Goal: Information Seeking & Learning: Learn about a topic

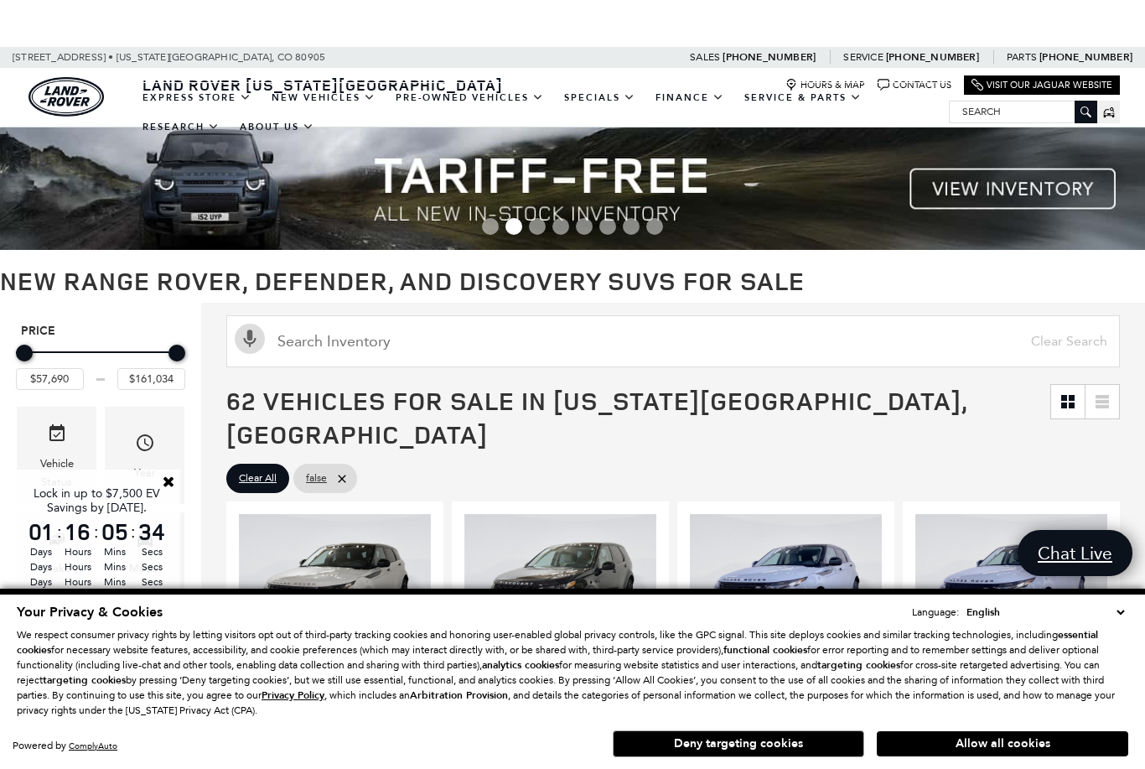
click at [1066, 743] on button "Allow all cookies" at bounding box center [1003, 743] width 252 height 25
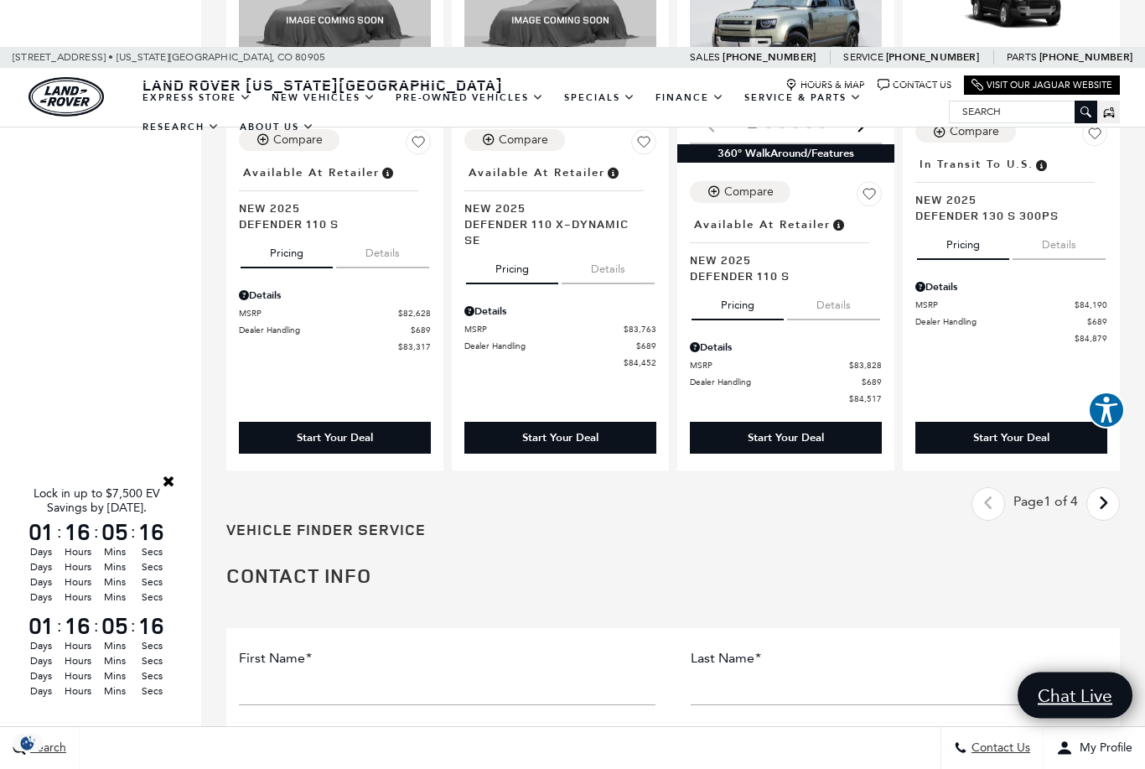
scroll to position [2771, 0]
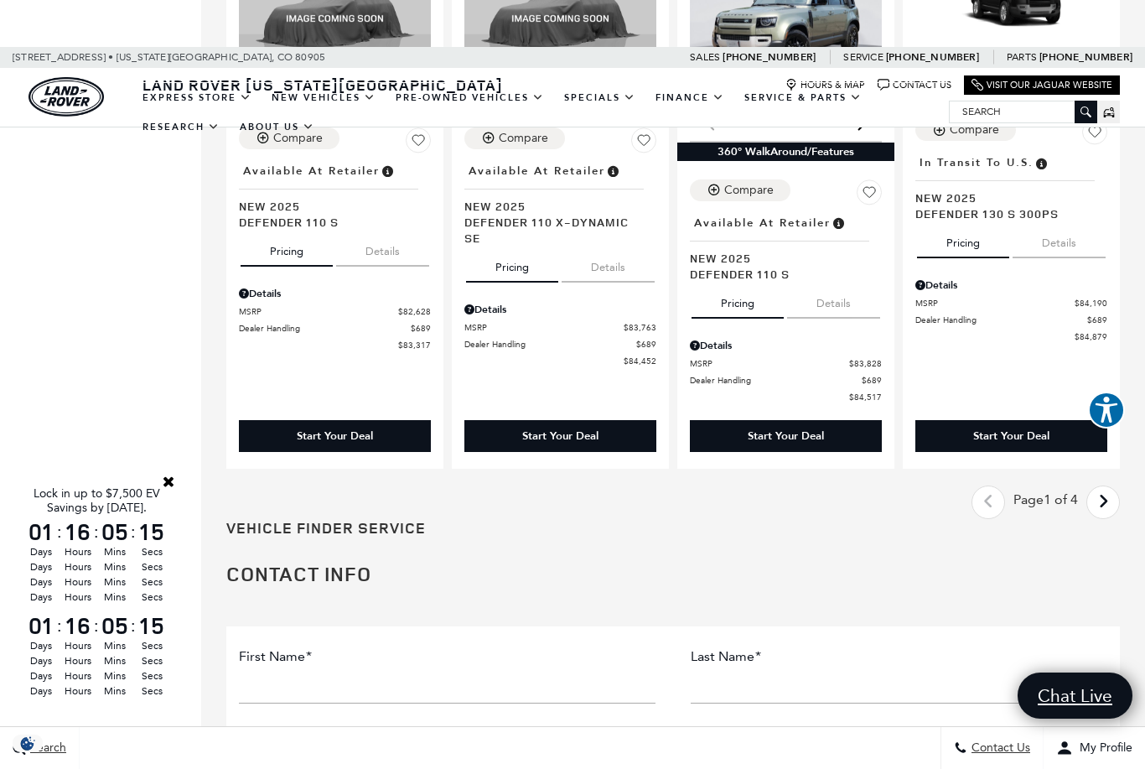
click at [1100, 488] on icon "next page" at bounding box center [1103, 501] width 11 height 27
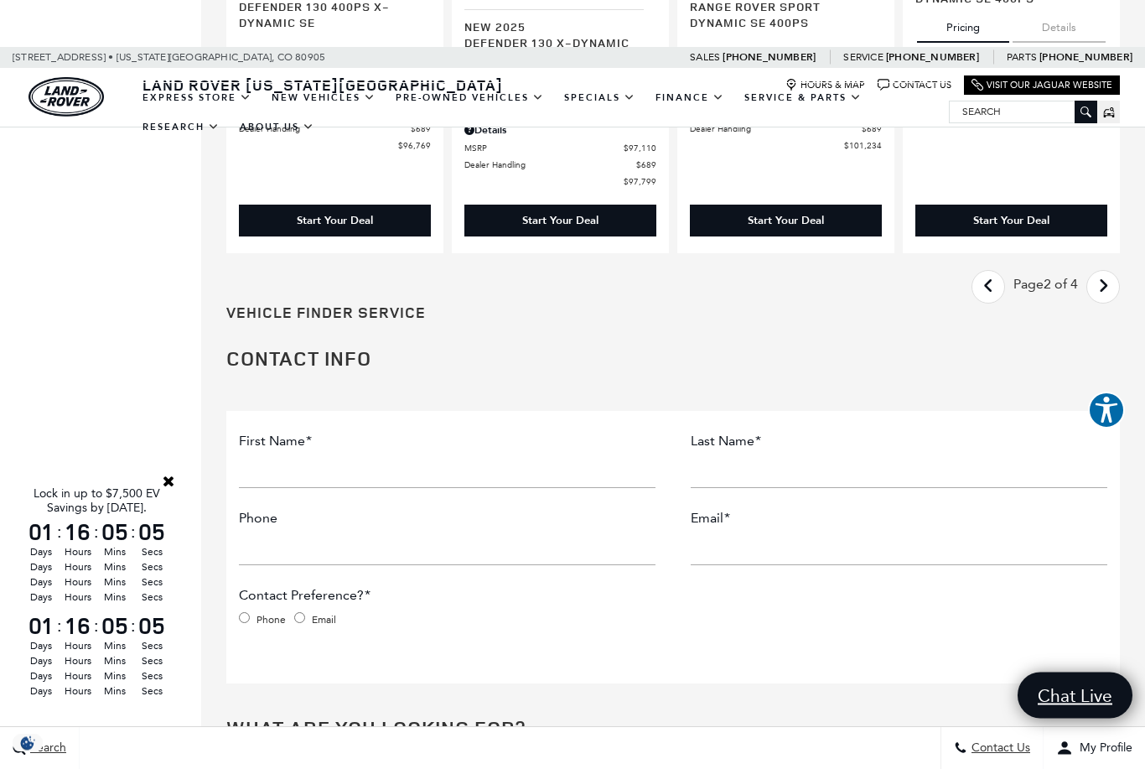
scroll to position [3028, 0]
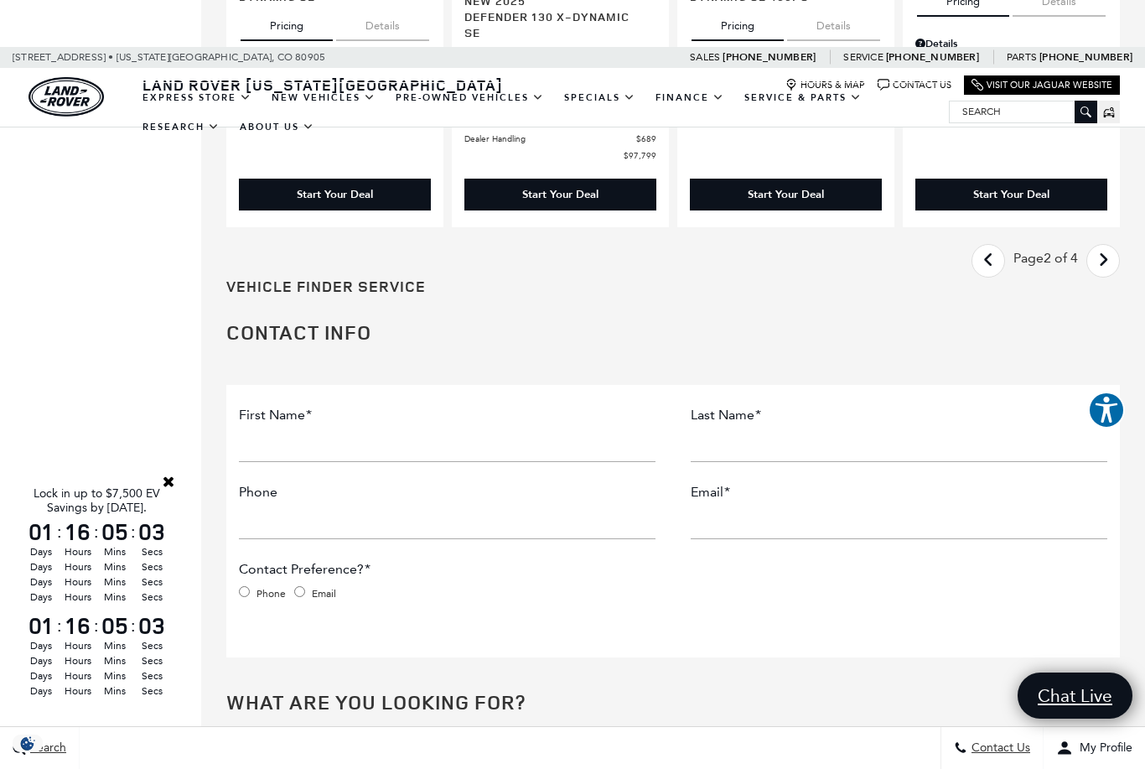
click at [1100, 246] on icon "next page" at bounding box center [1103, 259] width 11 height 27
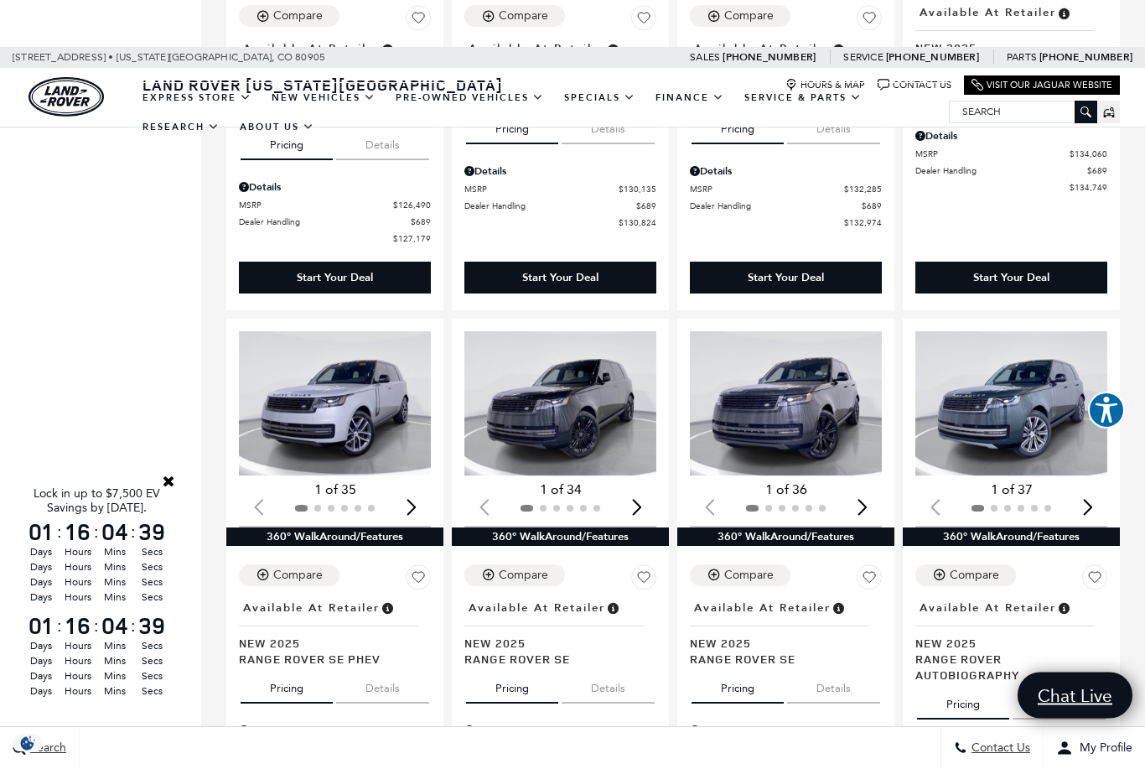
scroll to position [2419, 0]
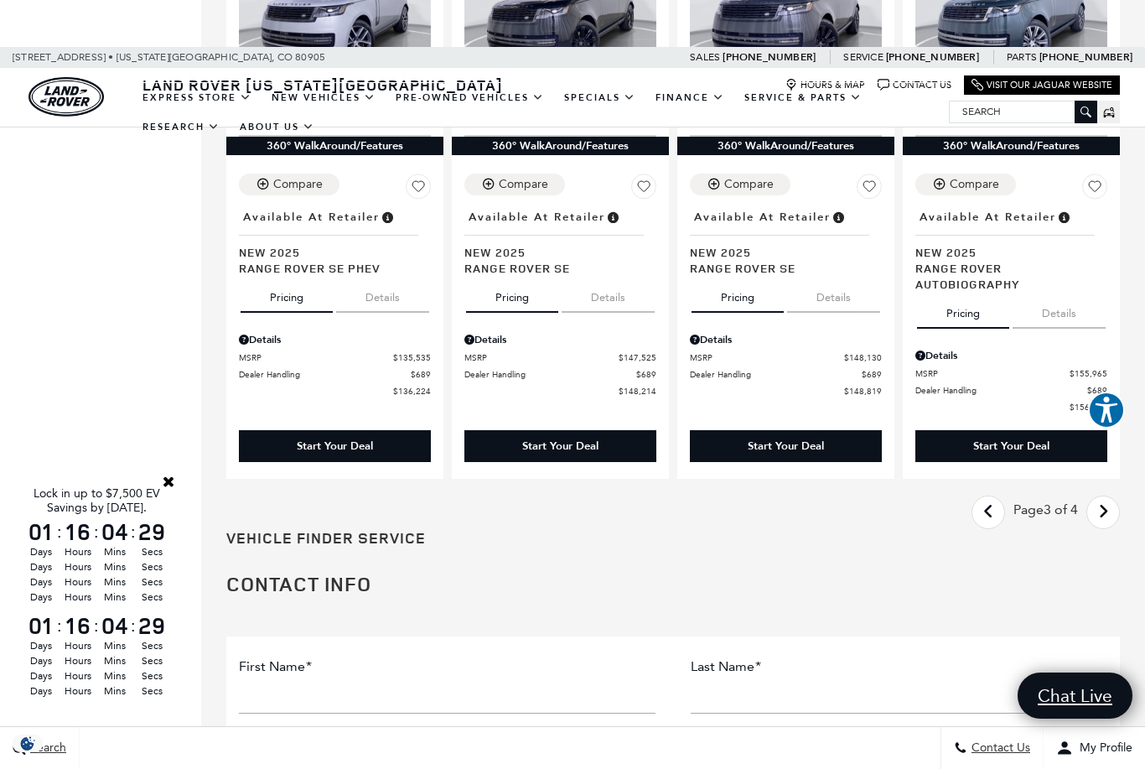
click at [1103, 498] on icon "next page" at bounding box center [1103, 511] width 11 height 27
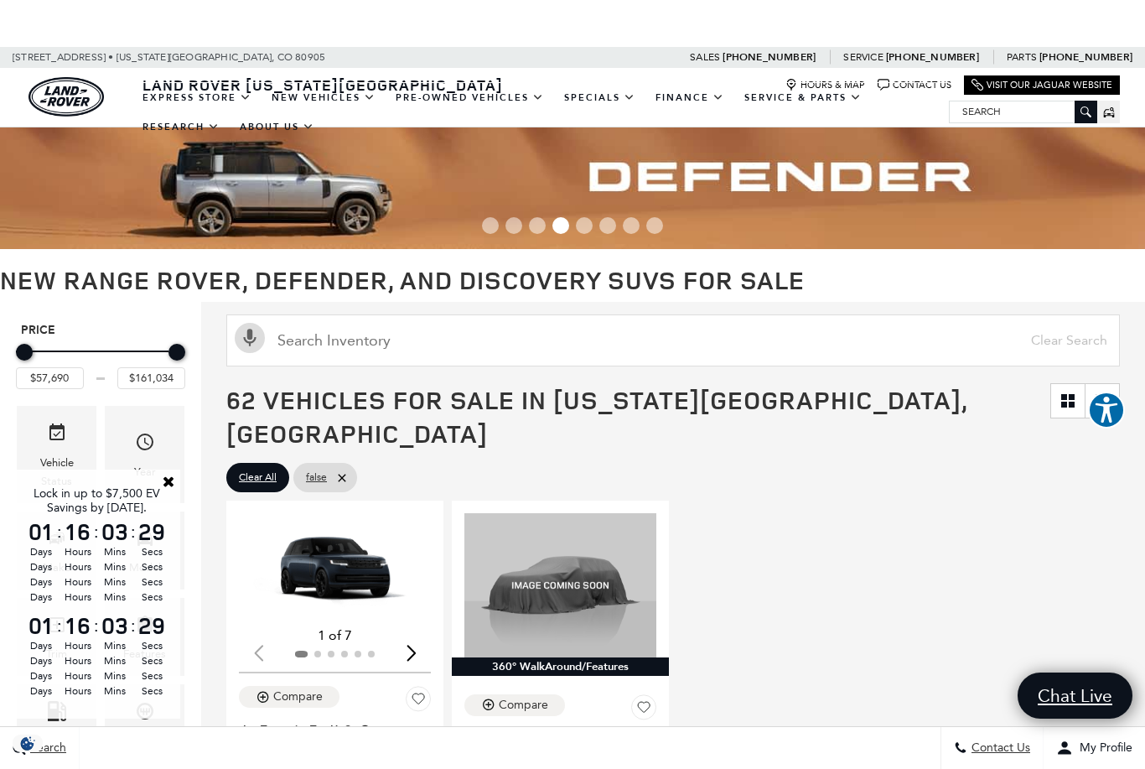
scroll to position [2, 0]
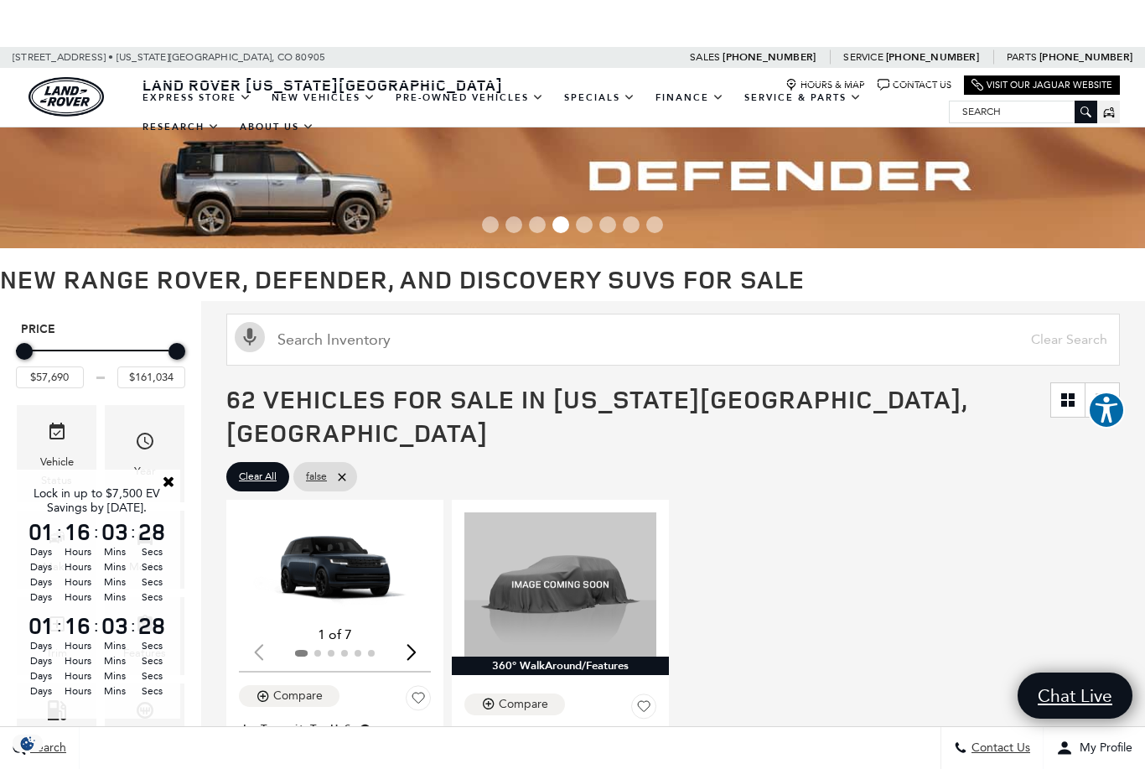
click at [161, 480] on link "Close" at bounding box center [168, 481] width 15 height 15
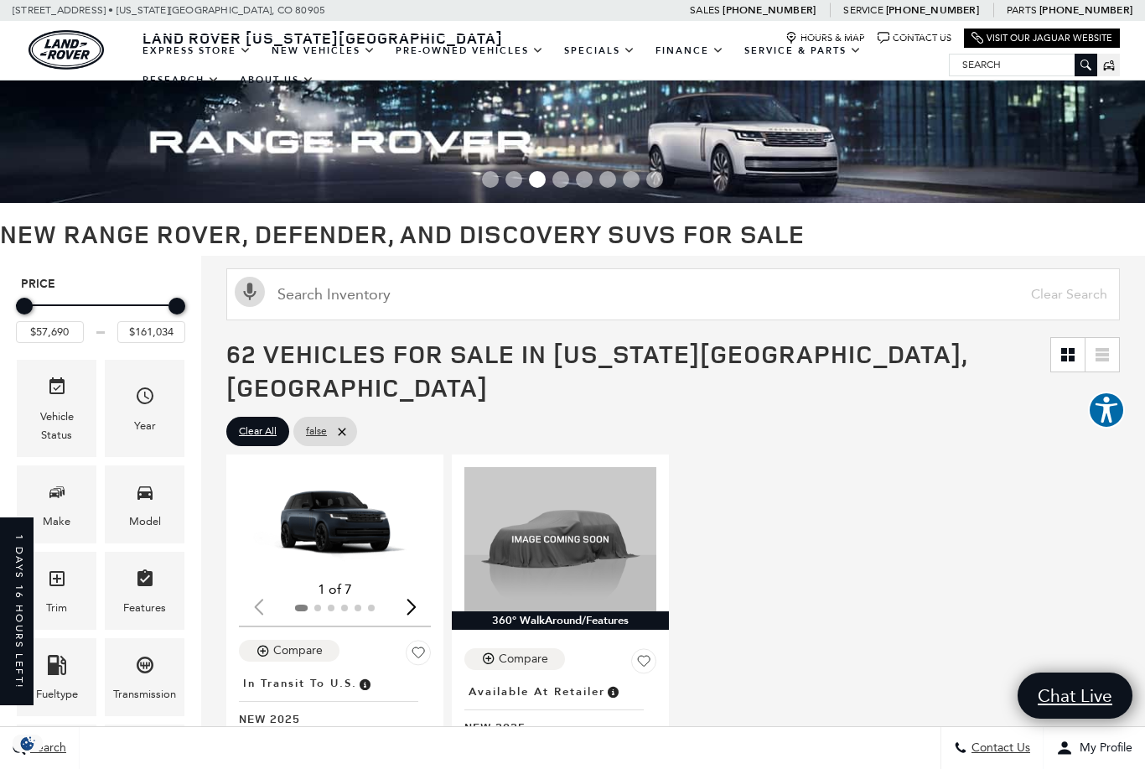
scroll to position [0, 1]
click at [0, 0] on link "Range Rover" at bounding box center [0, 0] width 0 height 0
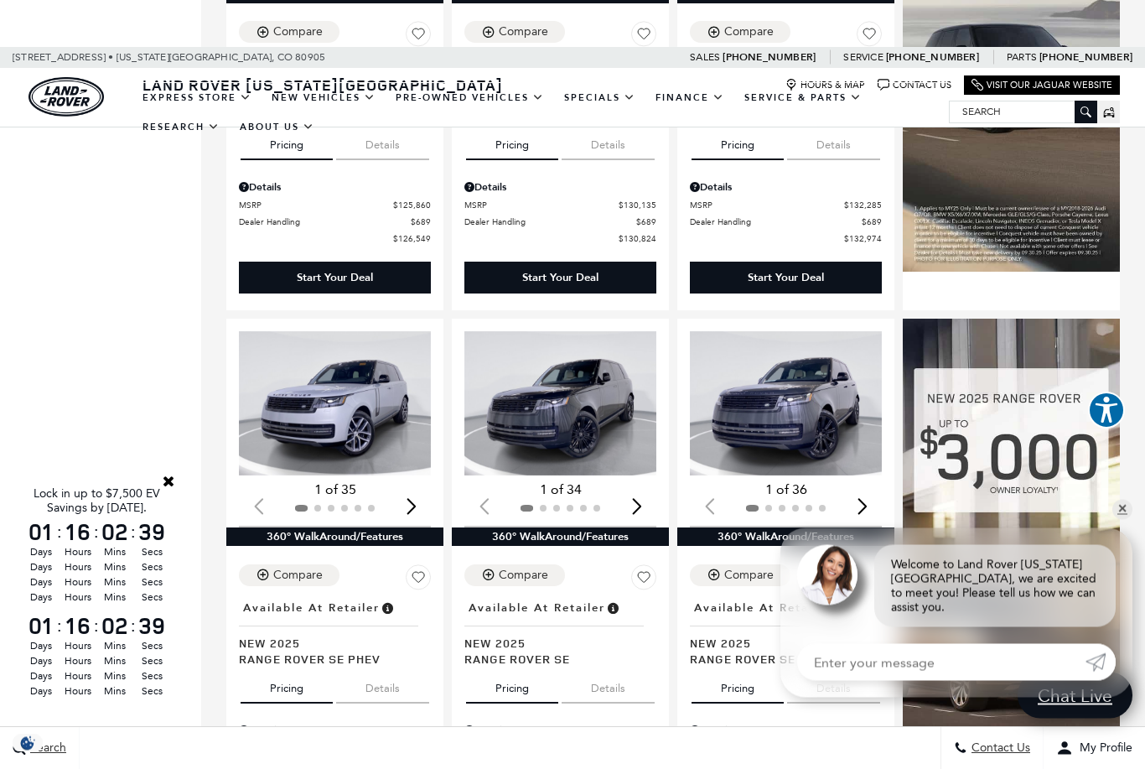
scroll to position [1295, 0]
click at [311, 361] on img "1 / 2" at bounding box center [335, 403] width 192 height 144
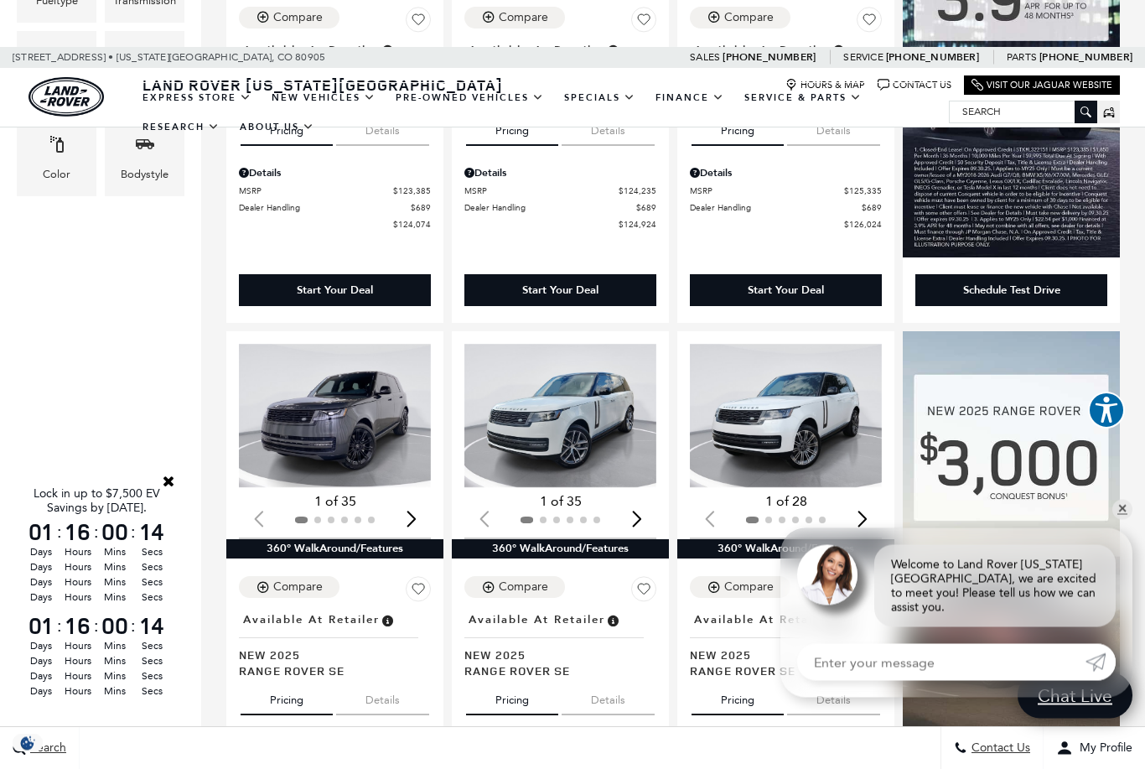
scroll to position [740, 0]
click at [793, 371] on img "1 / 2" at bounding box center [786, 416] width 192 height 144
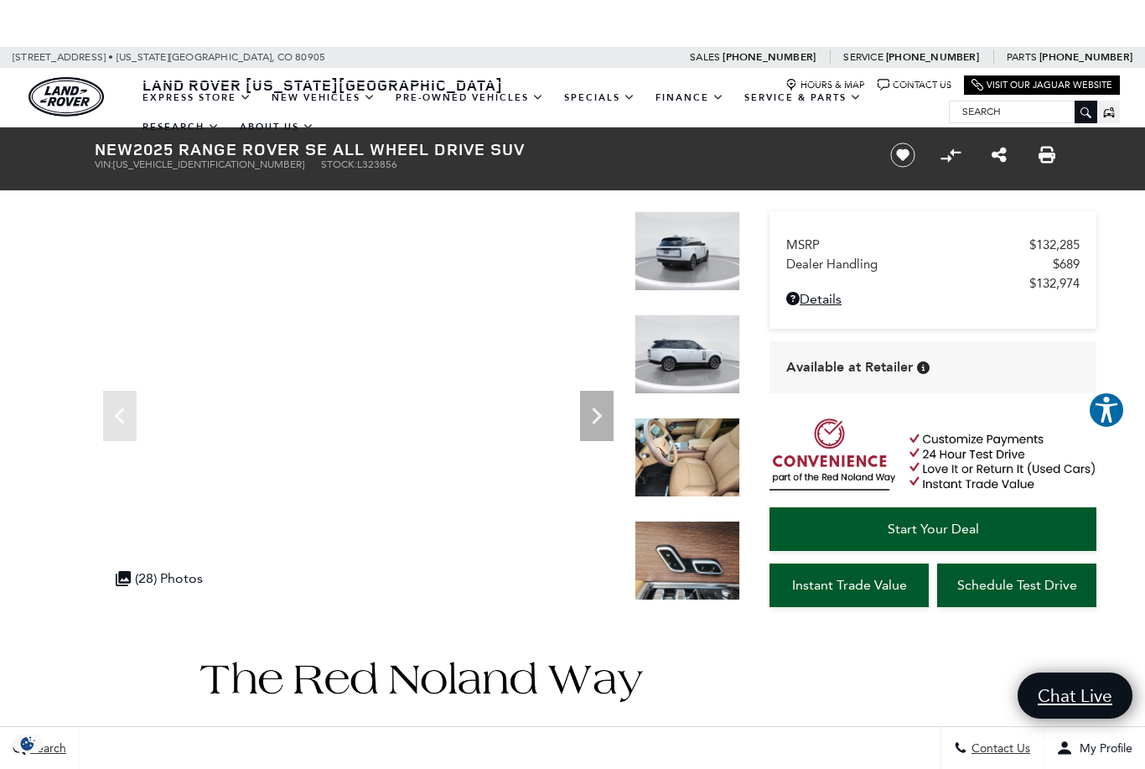
click at [0, 0] on link "View All Pre-Owned Vehicles" at bounding box center [0, 0] width 0 height 0
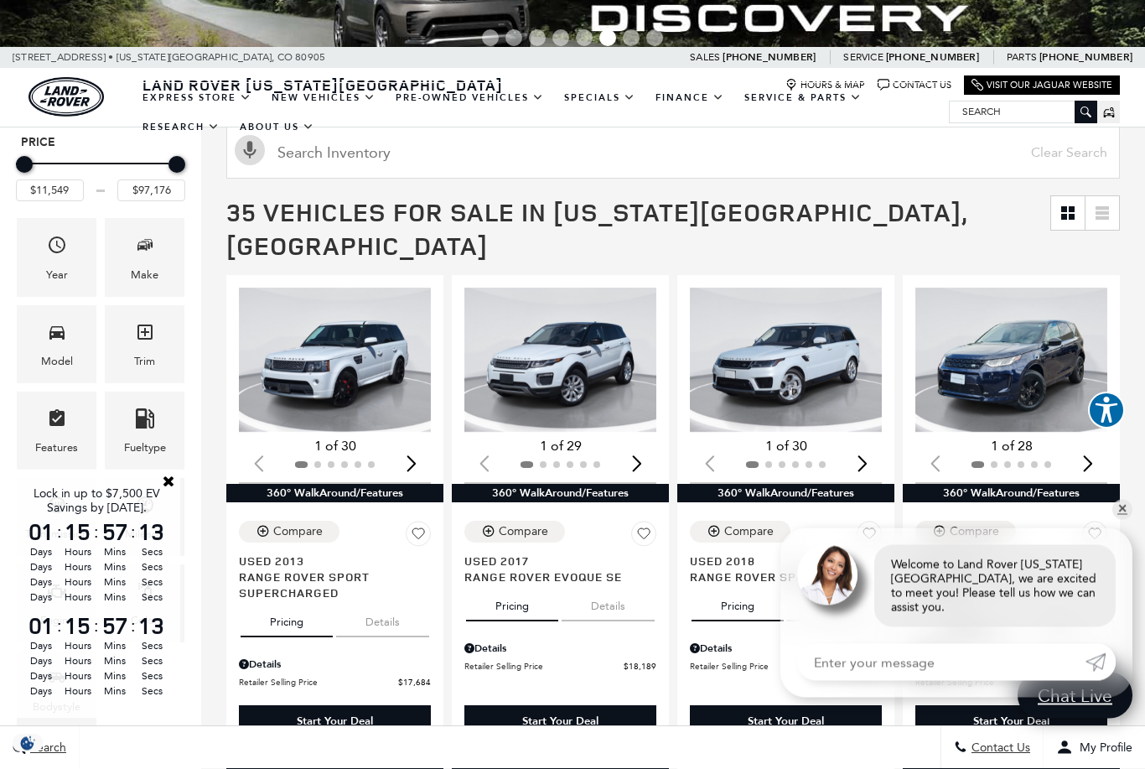
scroll to position [189, 0]
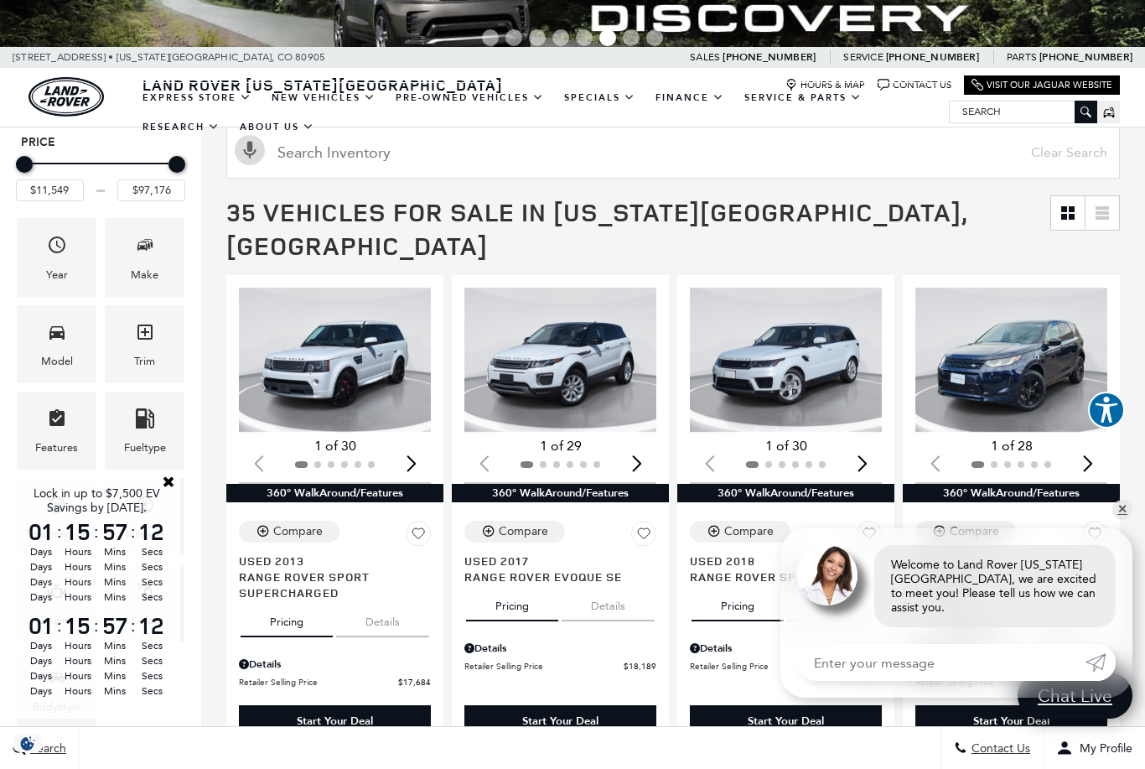
click at [65, 338] on icon "Model" at bounding box center [57, 332] width 20 height 20
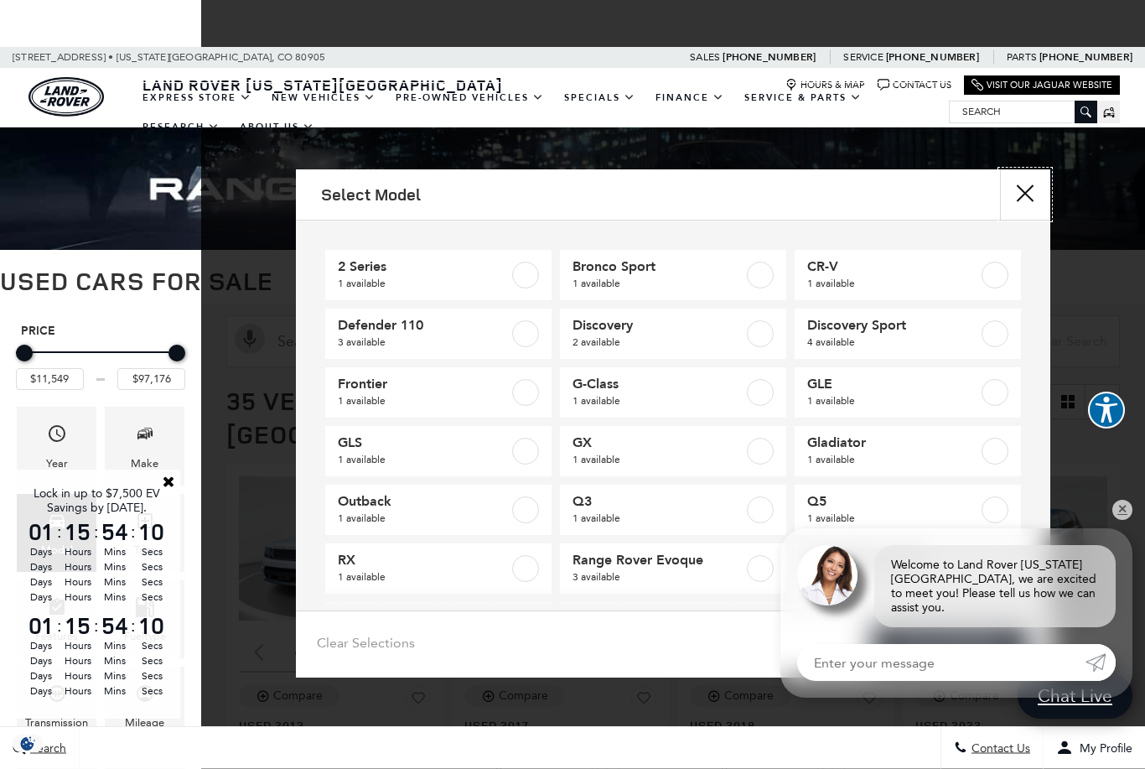
scroll to position [0, 0]
click at [1025, 186] on button "Close" at bounding box center [1025, 194] width 50 height 50
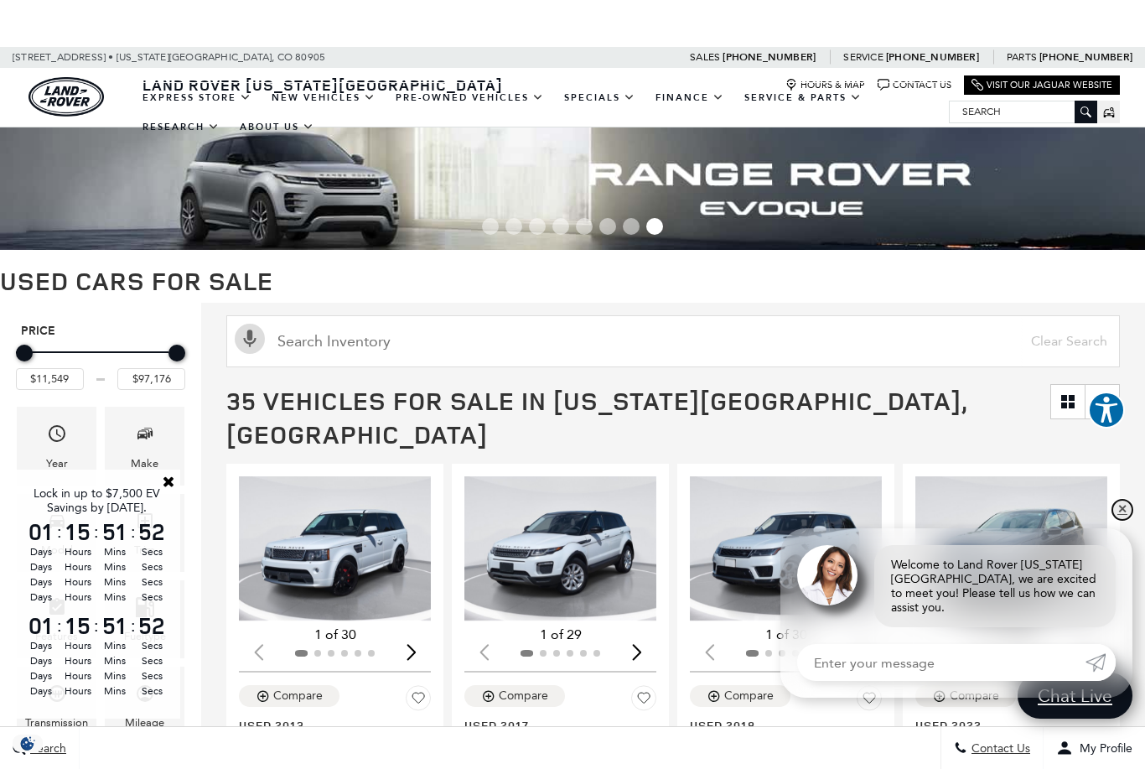
click at [1121, 516] on link "✕" at bounding box center [1123, 510] width 20 height 20
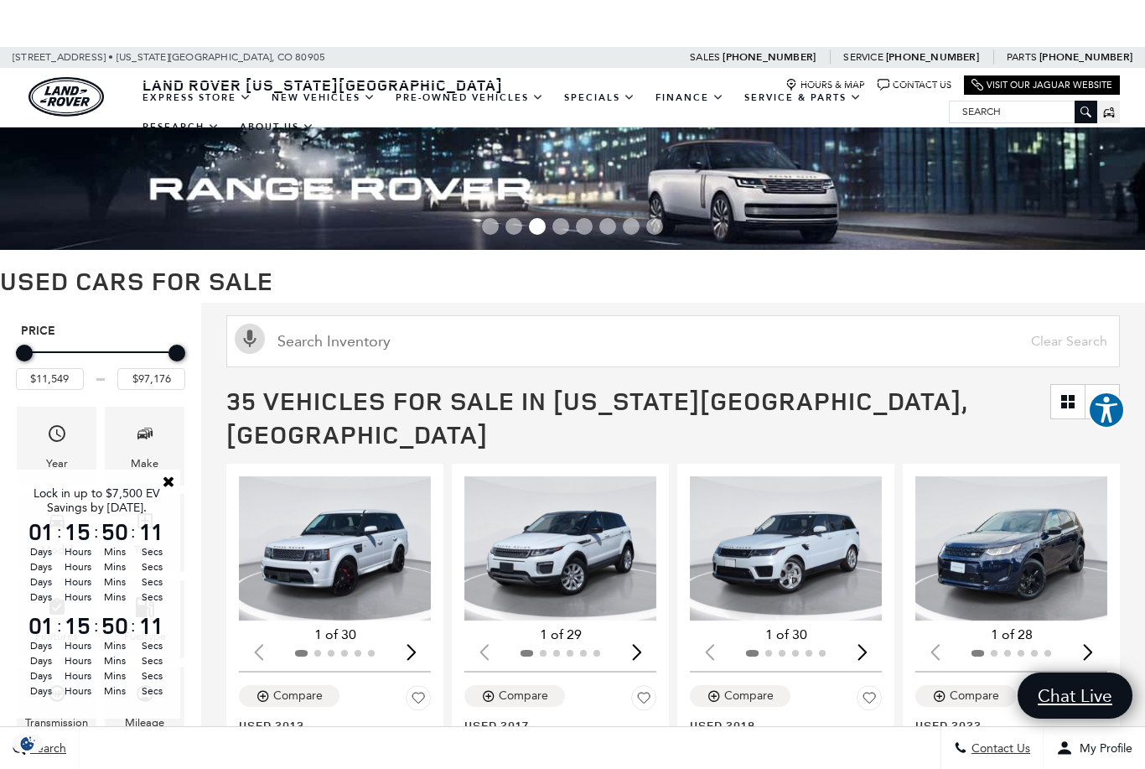
click at [0, 0] on link "Range Rover" at bounding box center [0, 0] width 0 height 0
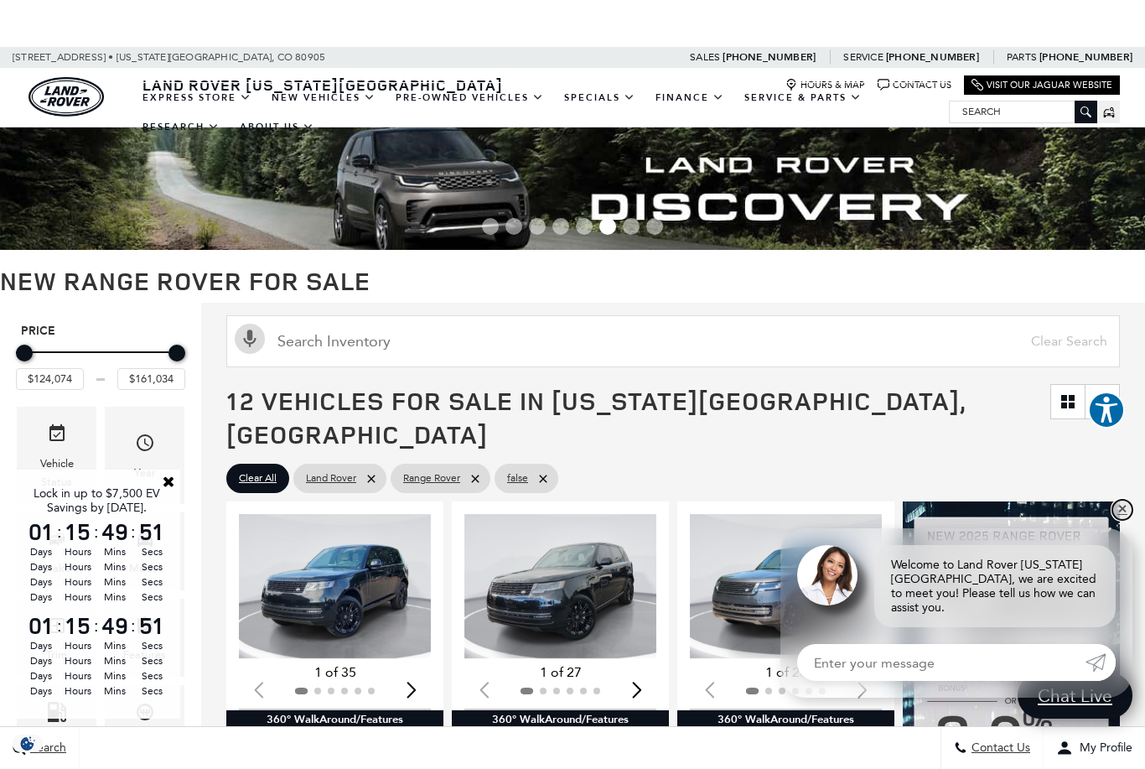
click at [1114, 516] on link "✕" at bounding box center [1123, 510] width 20 height 20
